Goal: Communication & Community: Ask a question

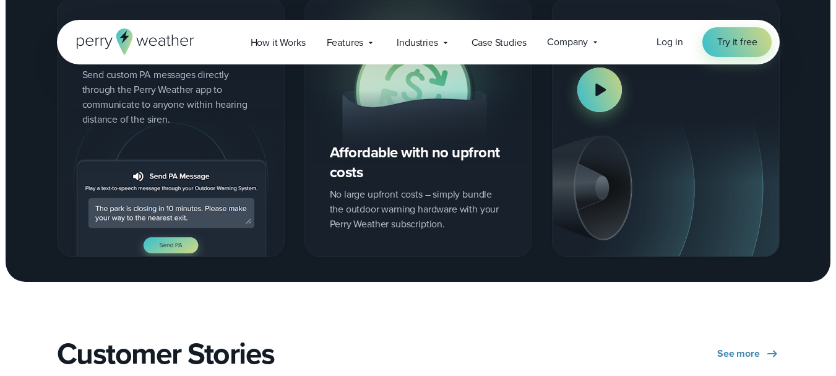
scroll to position [1796, 0]
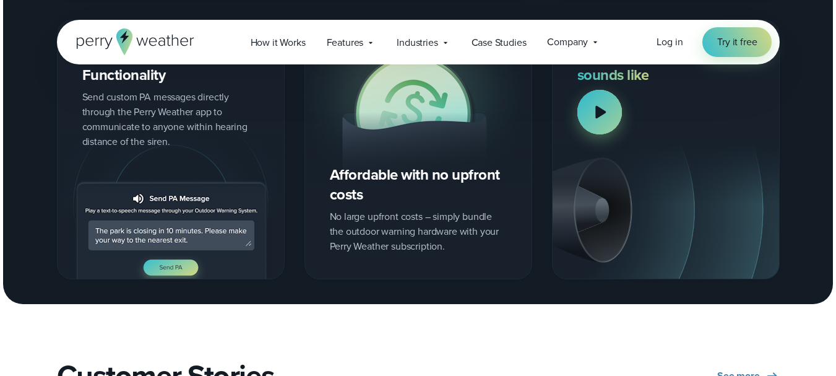
click at [587, 108] on div at bounding box center [600, 112] width 45 height 45
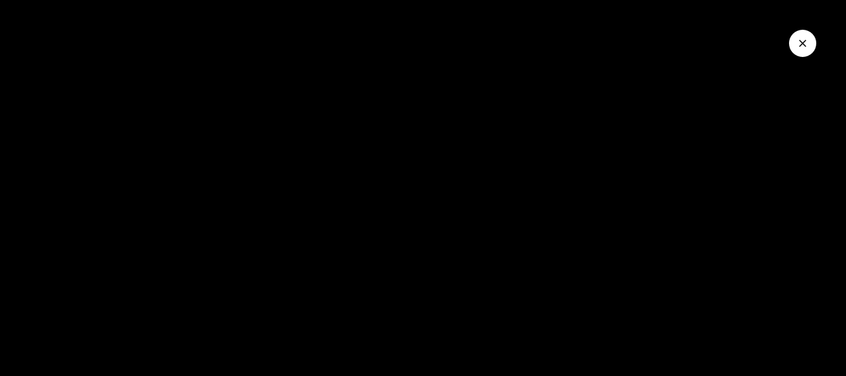
click at [299, 215] on div at bounding box center [423, 188] width 846 height 376
click at [796, 45] on button "Close Video" at bounding box center [802, 43] width 27 height 27
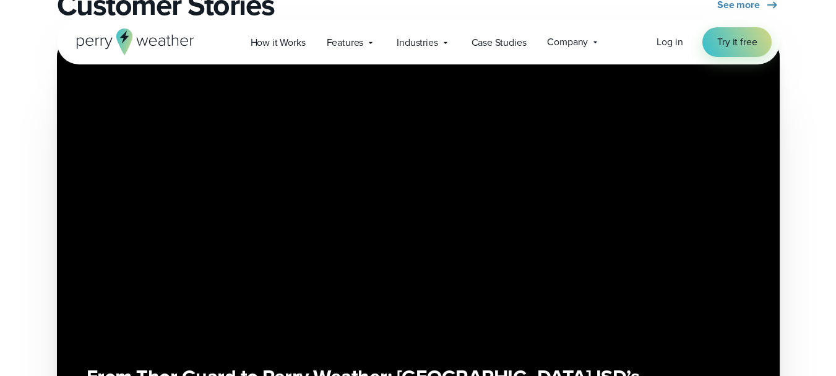
scroll to position [2167, 0]
click at [389, 265] on div "From Thor Guard to Perry Weather: Round Rock ISD’s choice to improve weather sa…" at bounding box center [419, 239] width 664 height 347
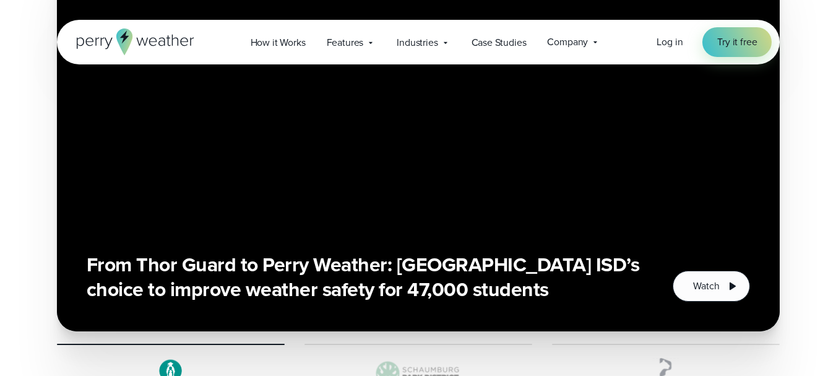
scroll to position [2291, 0]
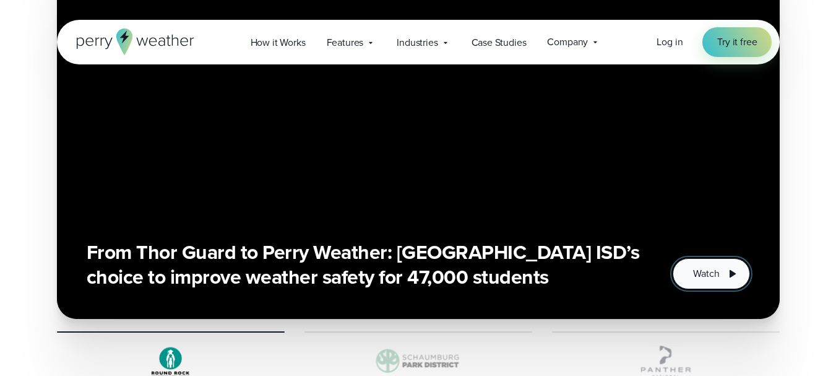
click at [688, 271] on button "Watch" at bounding box center [711, 273] width 77 height 31
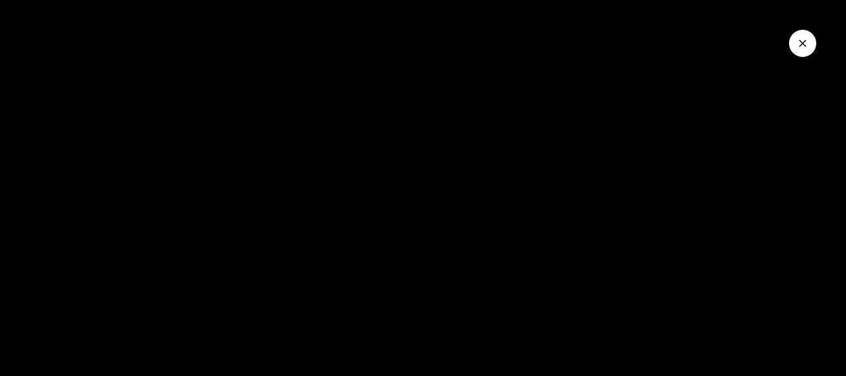
click at [323, 235] on div at bounding box center [423, 188] width 846 height 376
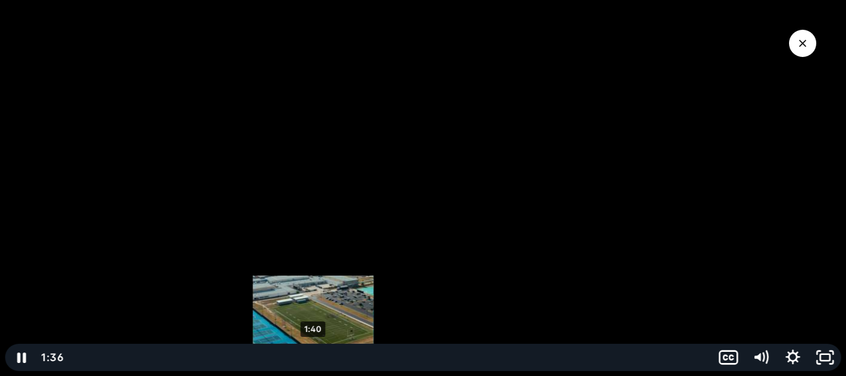
click at [313, 354] on div "1:40" at bounding box center [389, 357] width 629 height 27
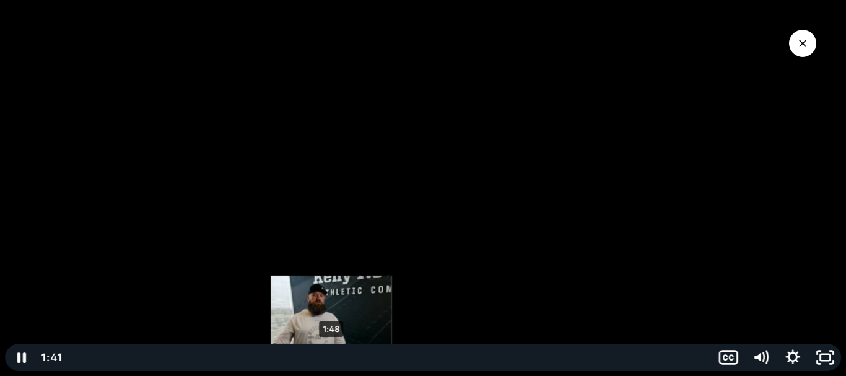
click at [331, 354] on div "1:48" at bounding box center [389, 357] width 629 height 27
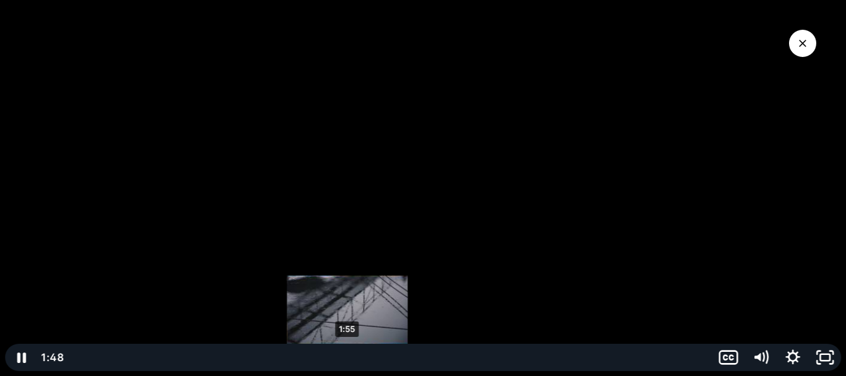
click at [350, 355] on div "1:55" at bounding box center [389, 357] width 629 height 27
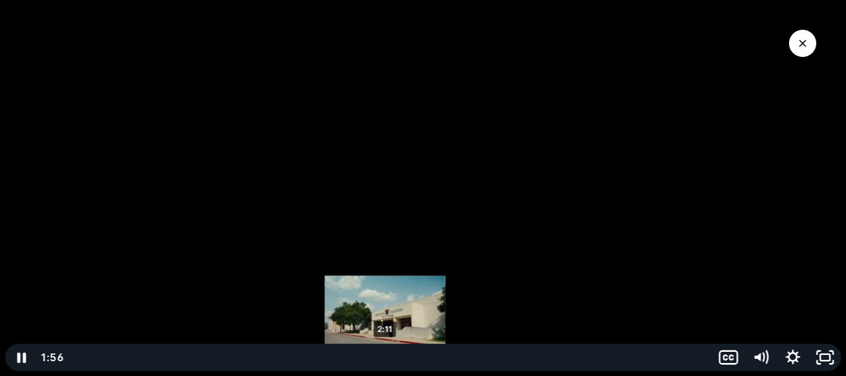
click at [385, 355] on div "2:11" at bounding box center [389, 357] width 629 height 27
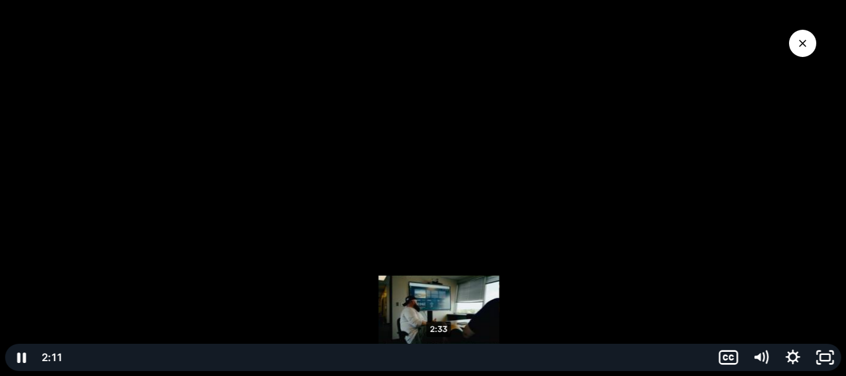
click at [439, 354] on div "2:33" at bounding box center [389, 357] width 629 height 27
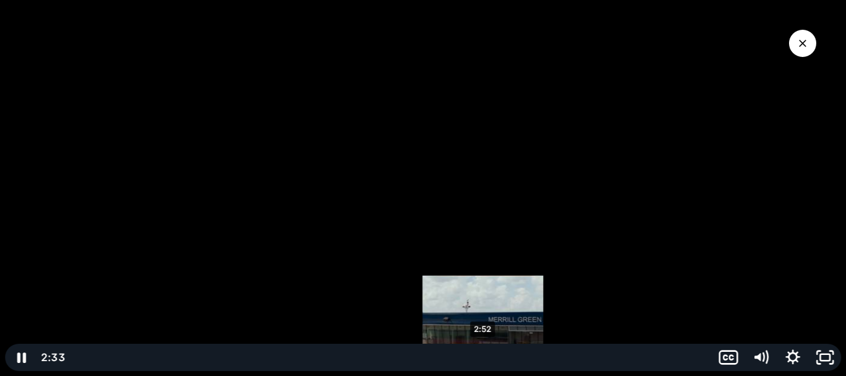
click at [487, 353] on div "2:52" at bounding box center [389, 357] width 629 height 27
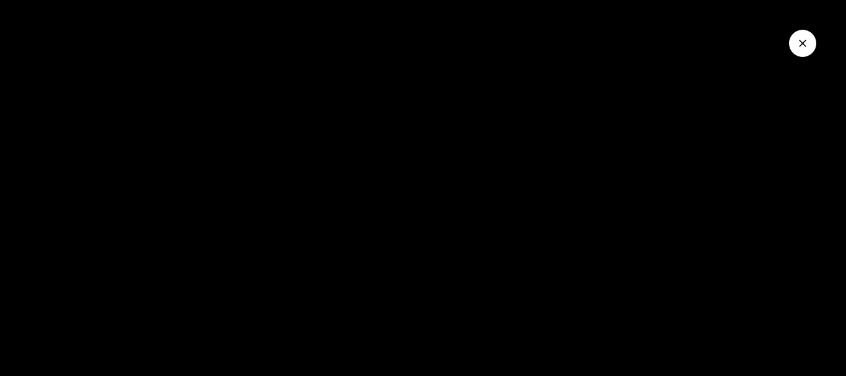
drag, startPoint x: 796, startPoint y: 41, endPoint x: 785, endPoint y: 50, distance: 13.6
click at [796, 41] on button "Close Video" at bounding box center [802, 43] width 27 height 27
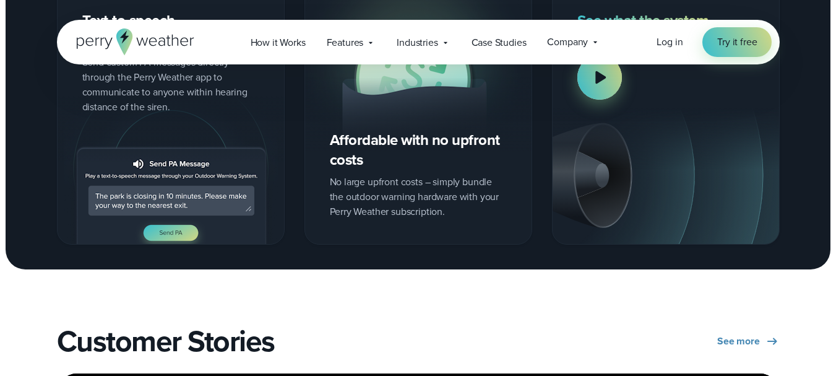
scroll to position [1795, 0]
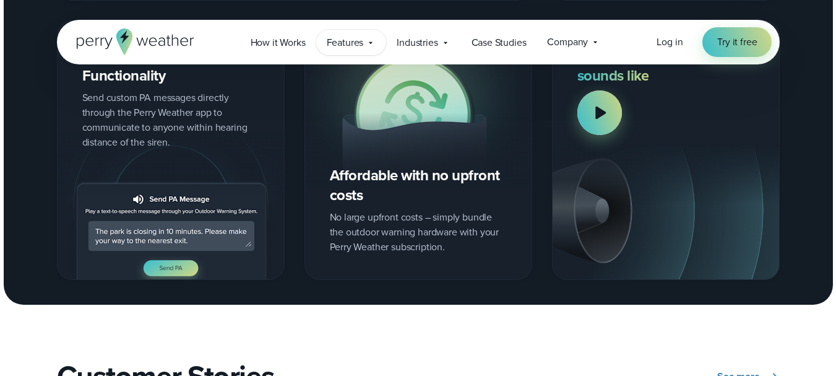
click at [357, 46] on span "Features" at bounding box center [345, 42] width 37 height 15
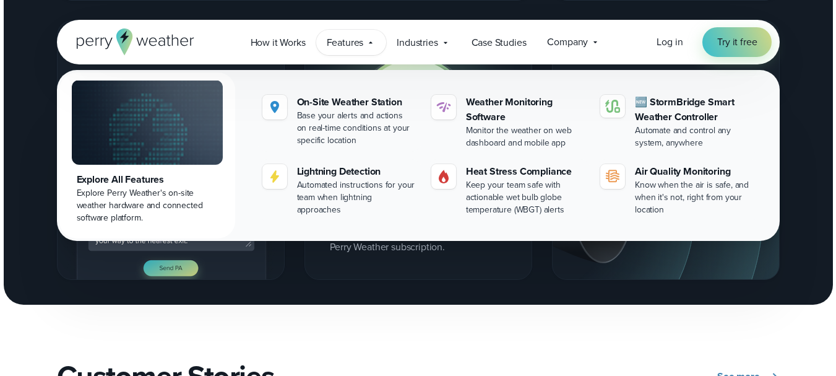
scroll to position [1424, 0]
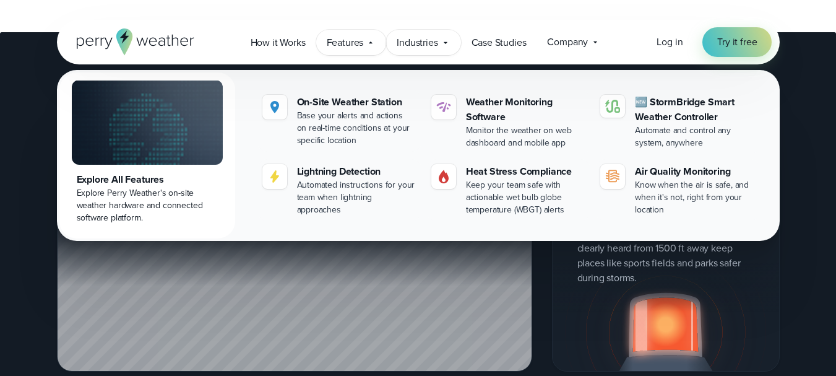
click at [414, 46] on span "Industries" at bounding box center [417, 42] width 41 height 15
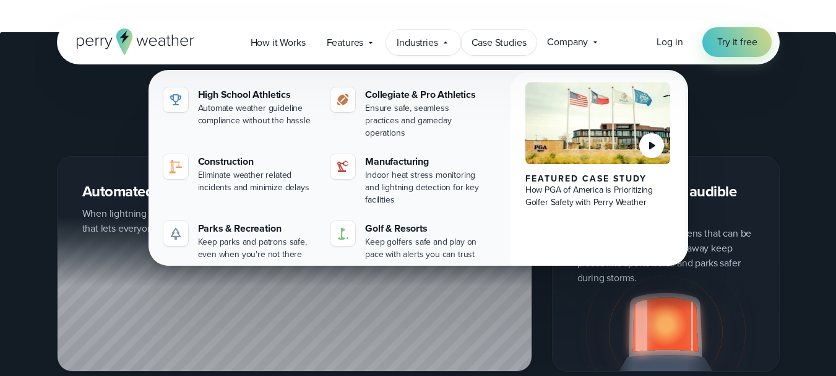
click at [496, 51] on link "Case Studies" at bounding box center [499, 42] width 76 height 25
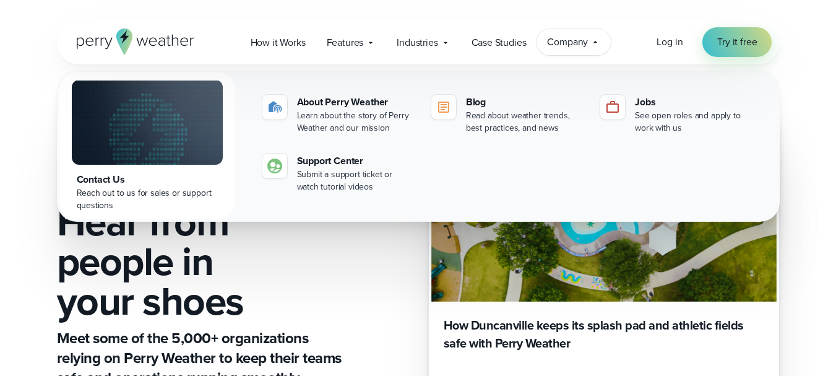
click at [184, 186] on div "Contact Us" at bounding box center [147, 179] width 141 height 15
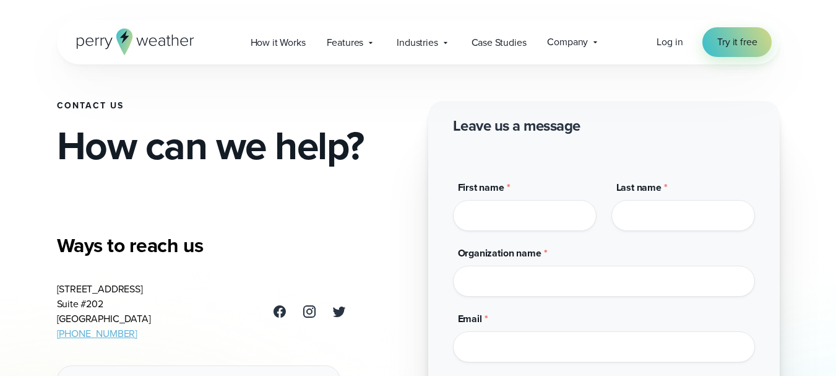
scroll to position [14, 0]
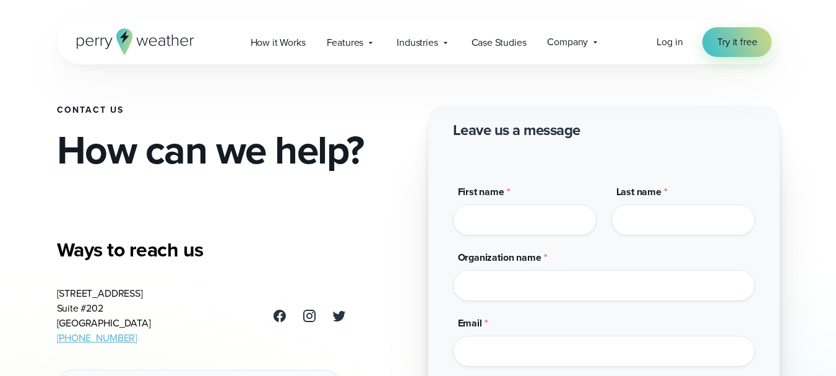
click at [512, 221] on input "First name *" at bounding box center [525, 219] width 144 height 31
type input "****"
type input "******"
type input "**********"
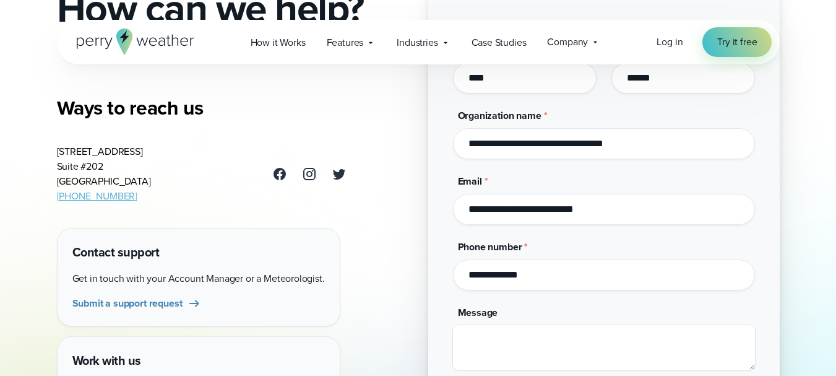
scroll to position [186, 0]
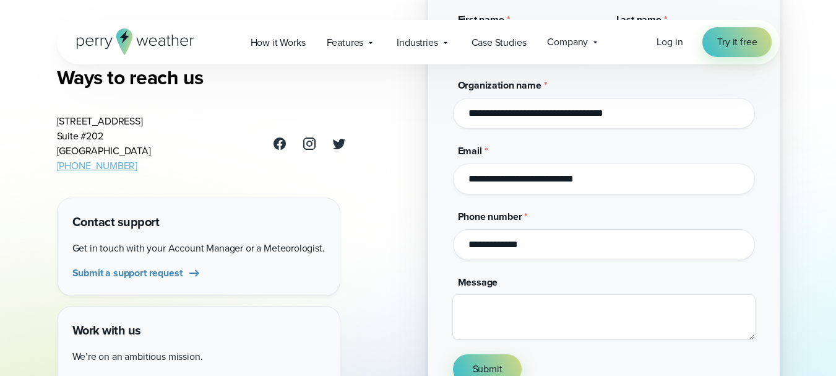
click at [562, 250] on input "**********" at bounding box center [604, 244] width 302 height 31
type input "*"
type input "**********"
click at [453, 316] on textarea "Message" at bounding box center [604, 317] width 302 height 45
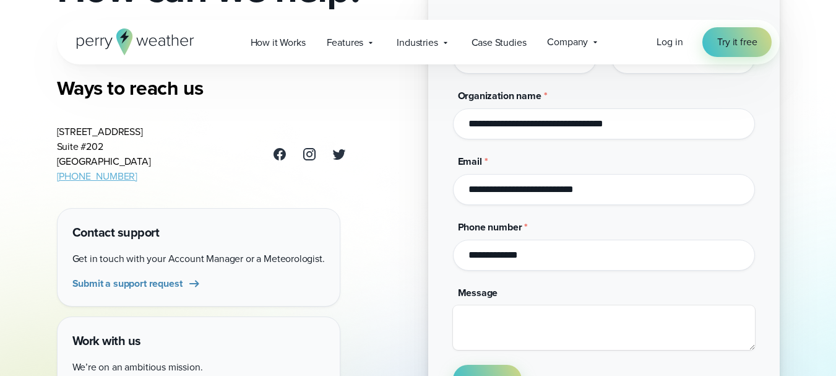
scroll to position [310, 0]
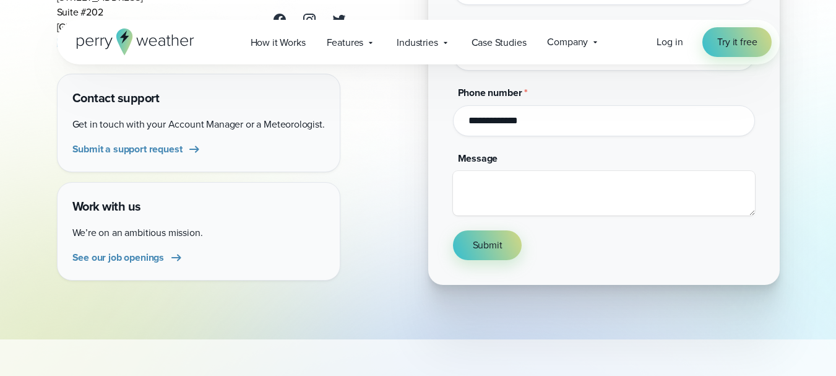
paste textarea "**********"
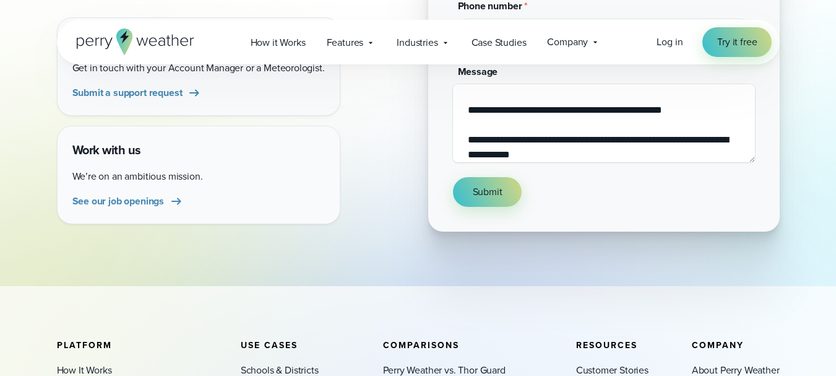
scroll to position [449, 0]
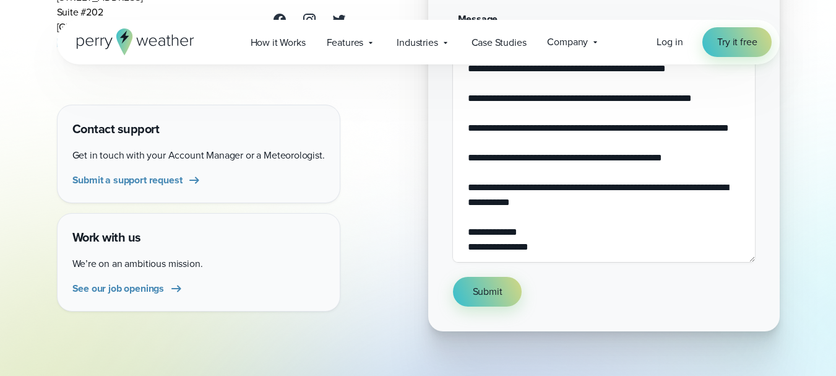
drag, startPoint x: 752, startPoint y: 214, endPoint x: 763, endPoint y: 400, distance: 186.0
click at [763, 375] on html "Open Menu Log in Try it free How it Works" at bounding box center [418, 177] width 836 height 1253
drag, startPoint x: 506, startPoint y: 131, endPoint x: 666, endPoint y: 116, distance: 160.4
click at [666, 116] on textarea "**********" at bounding box center [604, 147] width 302 height 230
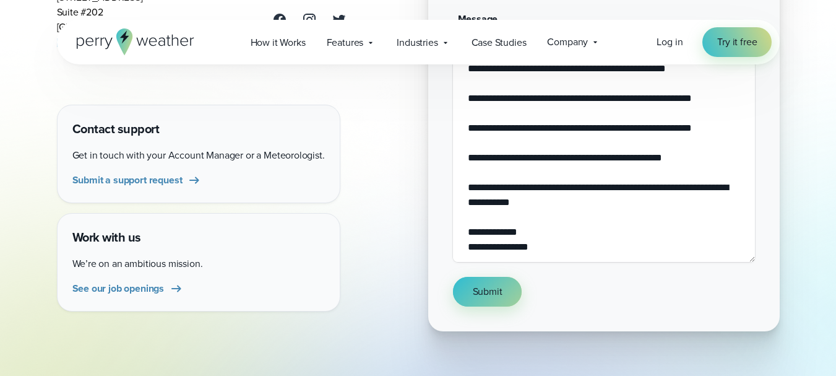
type textarea "**********"
click at [469, 301] on button "Submit" at bounding box center [487, 292] width 69 height 30
